Goal: Task Accomplishment & Management: Manage account settings

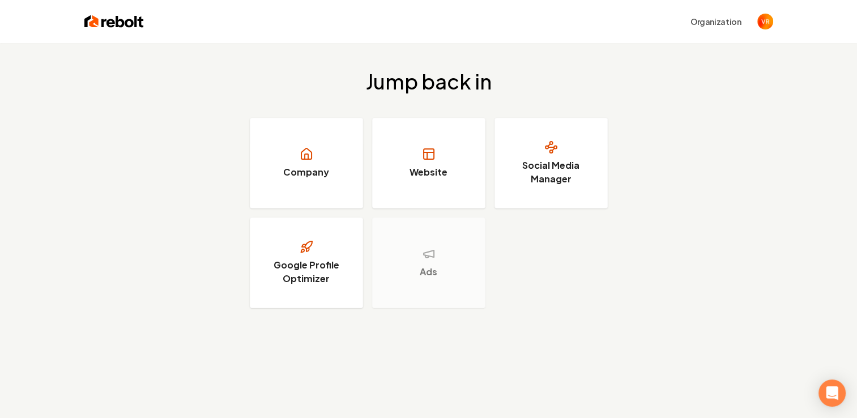
drag, startPoint x: 0, startPoint y: 0, endPoint x: 777, endPoint y: 24, distance: 777.6
click at [777, 24] on div "Organization" at bounding box center [428, 21] width 725 height 43
click at [762, 22] on img "Open user button" at bounding box center [765, 22] width 16 height 16
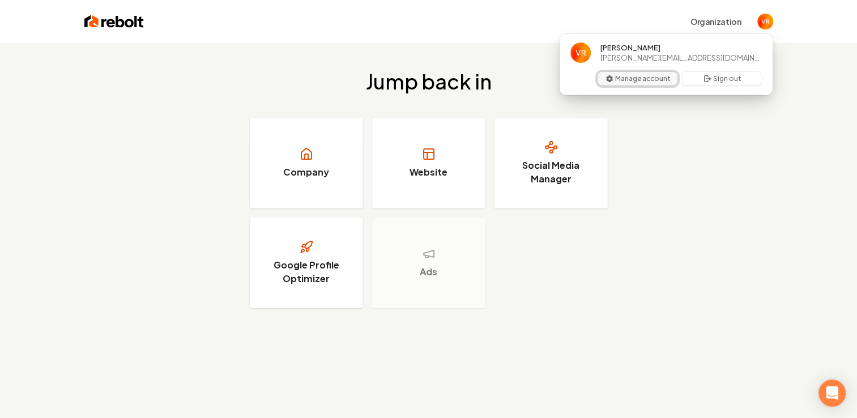
click at [648, 80] on button "Manage account" at bounding box center [638, 79] width 80 height 14
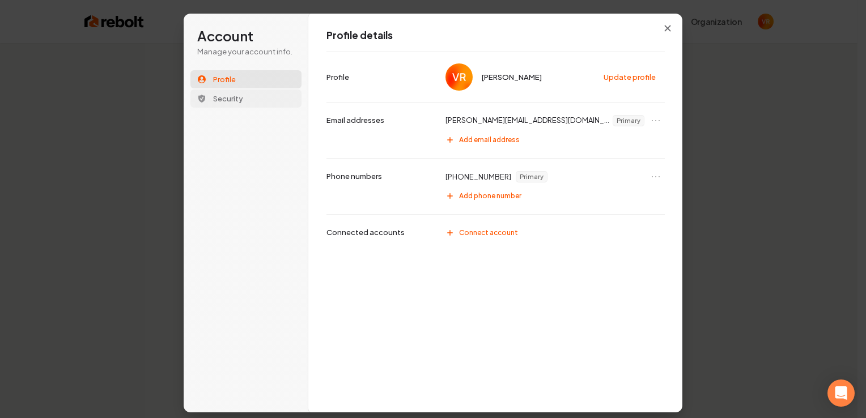
click at [229, 96] on span "Security" at bounding box center [228, 98] width 30 height 10
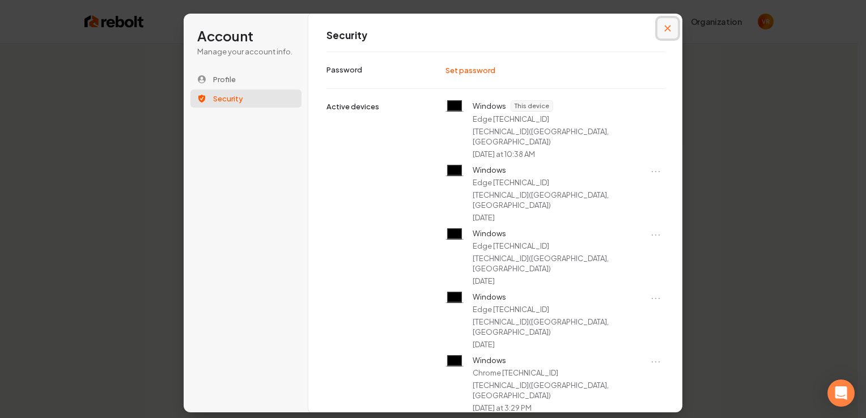
click at [671, 21] on button "Close modal" at bounding box center [667, 28] width 20 height 20
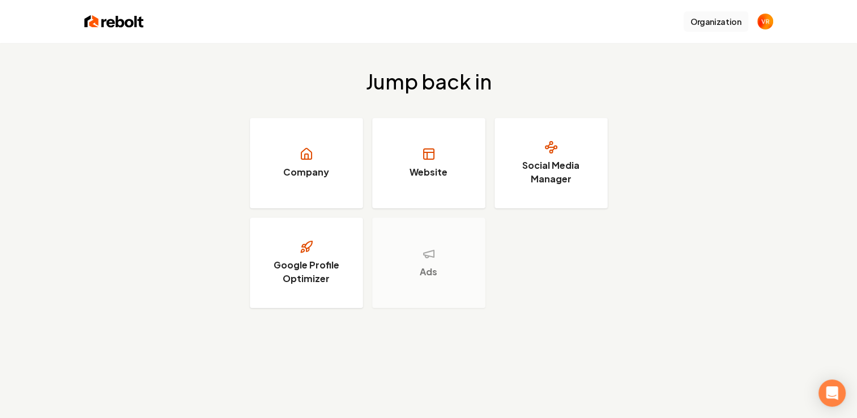
click at [702, 24] on button "Organization" at bounding box center [716, 21] width 65 height 20
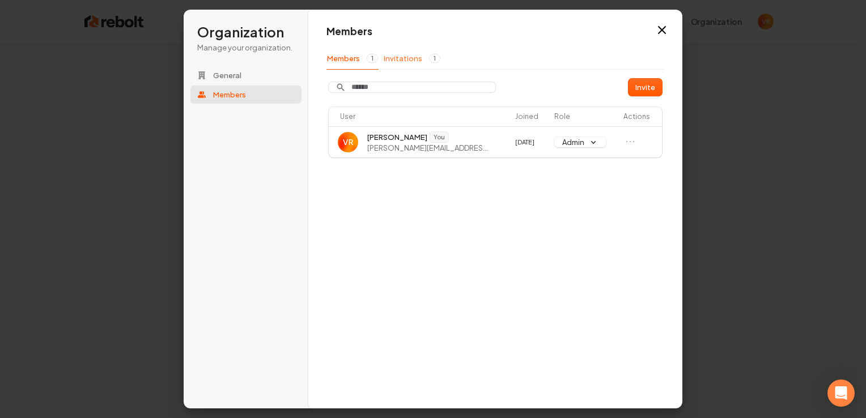
click at [410, 58] on button "Invitations 1" at bounding box center [412, 59] width 58 height 22
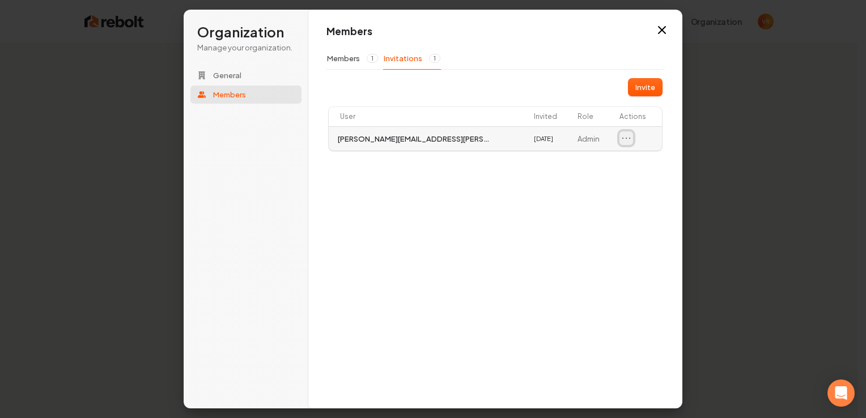
click at [624, 140] on icon "Open menu" at bounding box center [625, 138] width 11 height 11
click at [348, 59] on button "Members 1" at bounding box center [352, 59] width 52 height 22
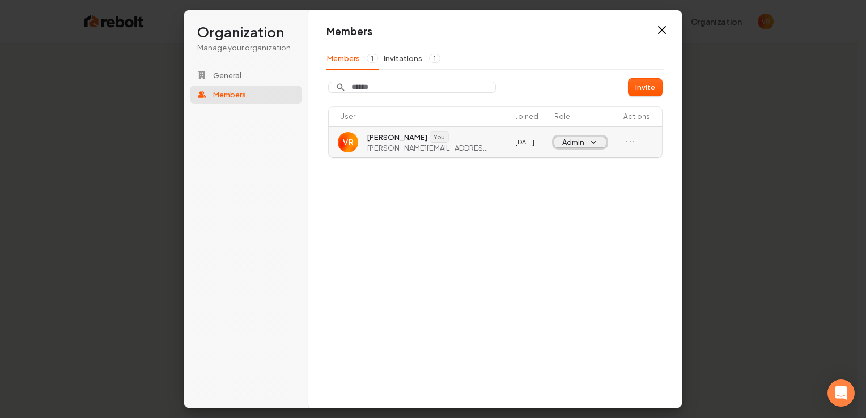
click at [582, 146] on button "Admin" at bounding box center [580, 142] width 52 height 10
click at [406, 63] on button "Invitations 1" at bounding box center [412, 59] width 58 height 22
